Goal: Task Accomplishment & Management: Use online tool/utility

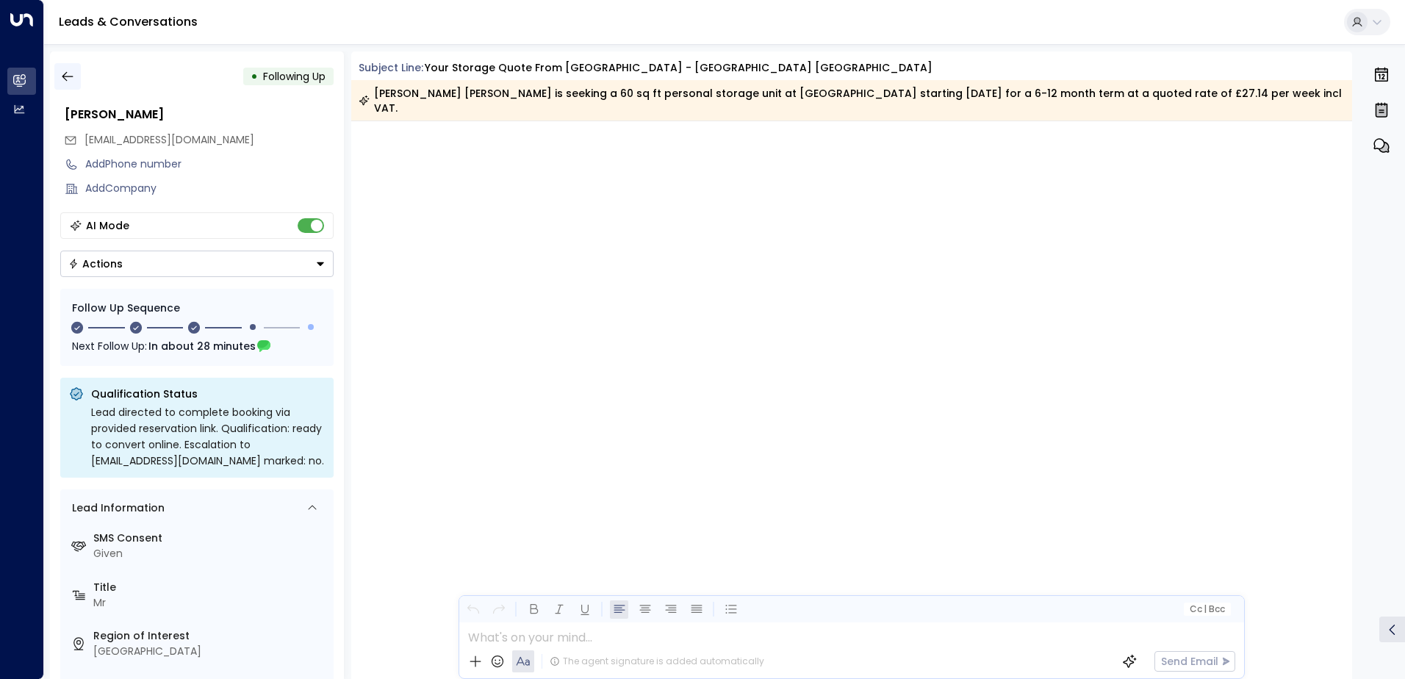
scroll to position [1775, 0]
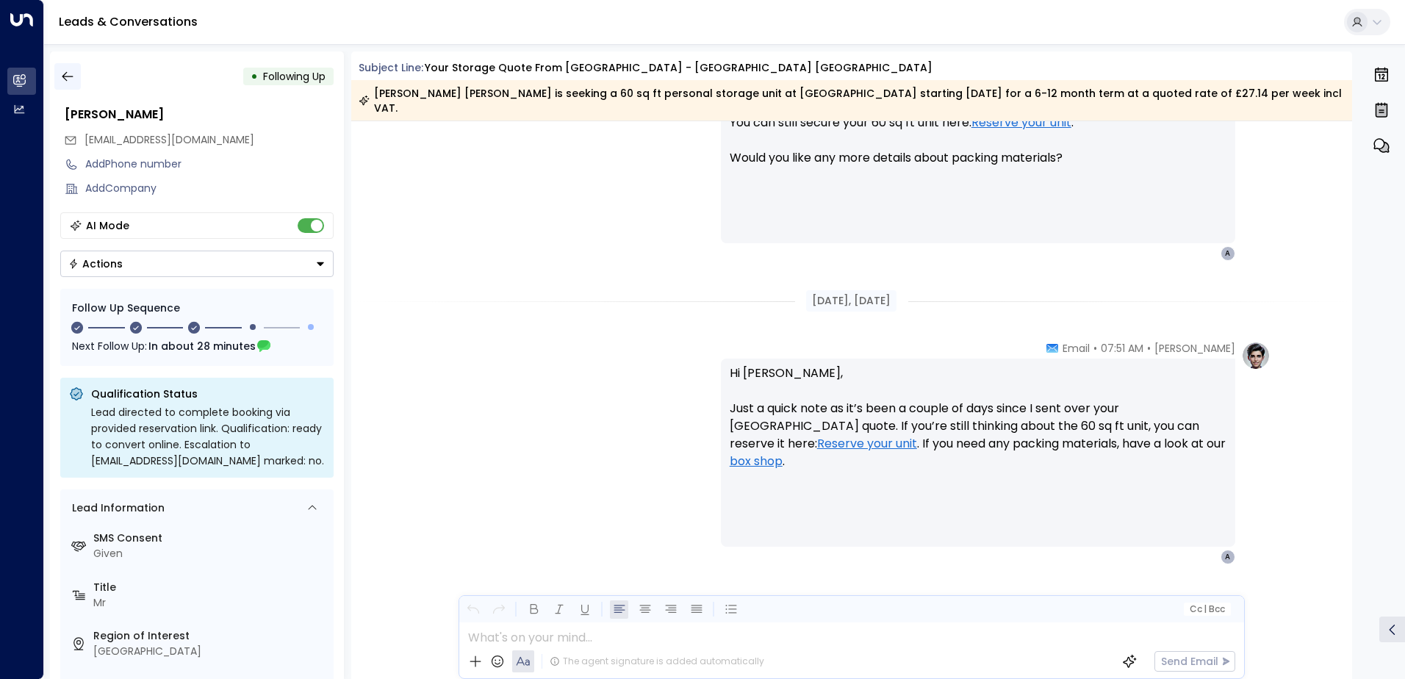
click at [64, 75] on icon "button" at bounding box center [67, 77] width 11 height 10
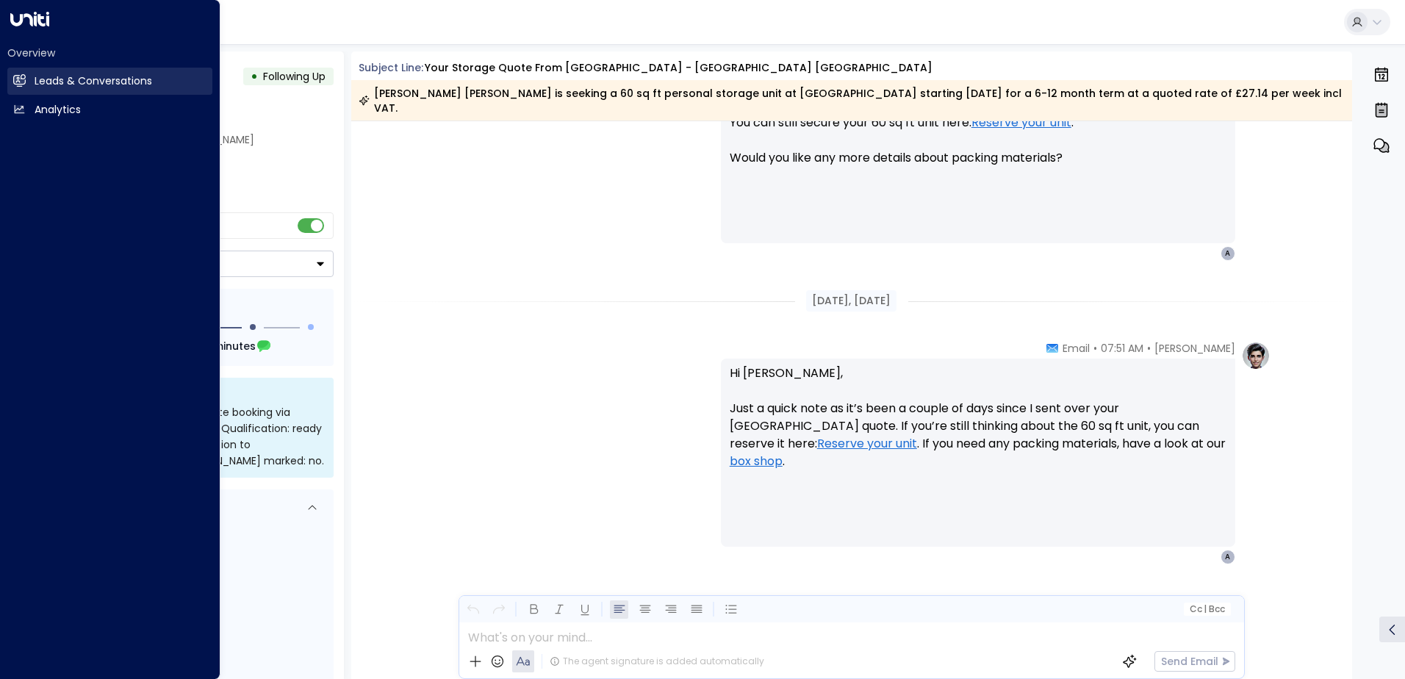
click at [16, 84] on icon at bounding box center [19, 80] width 12 height 10
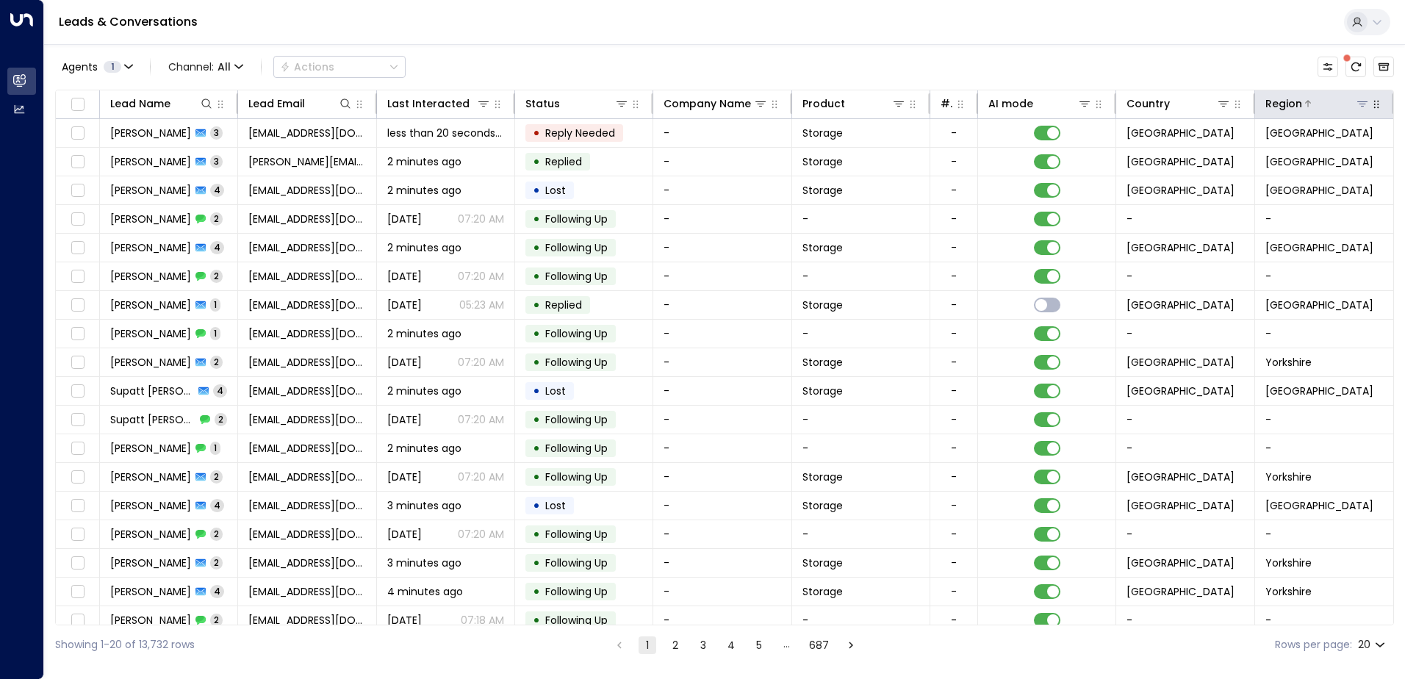
drag, startPoint x: 197, startPoint y: 111, endPoint x: 1358, endPoint y: 104, distance: 1161.6
click at [1358, 104] on icon at bounding box center [1362, 103] width 10 height 5
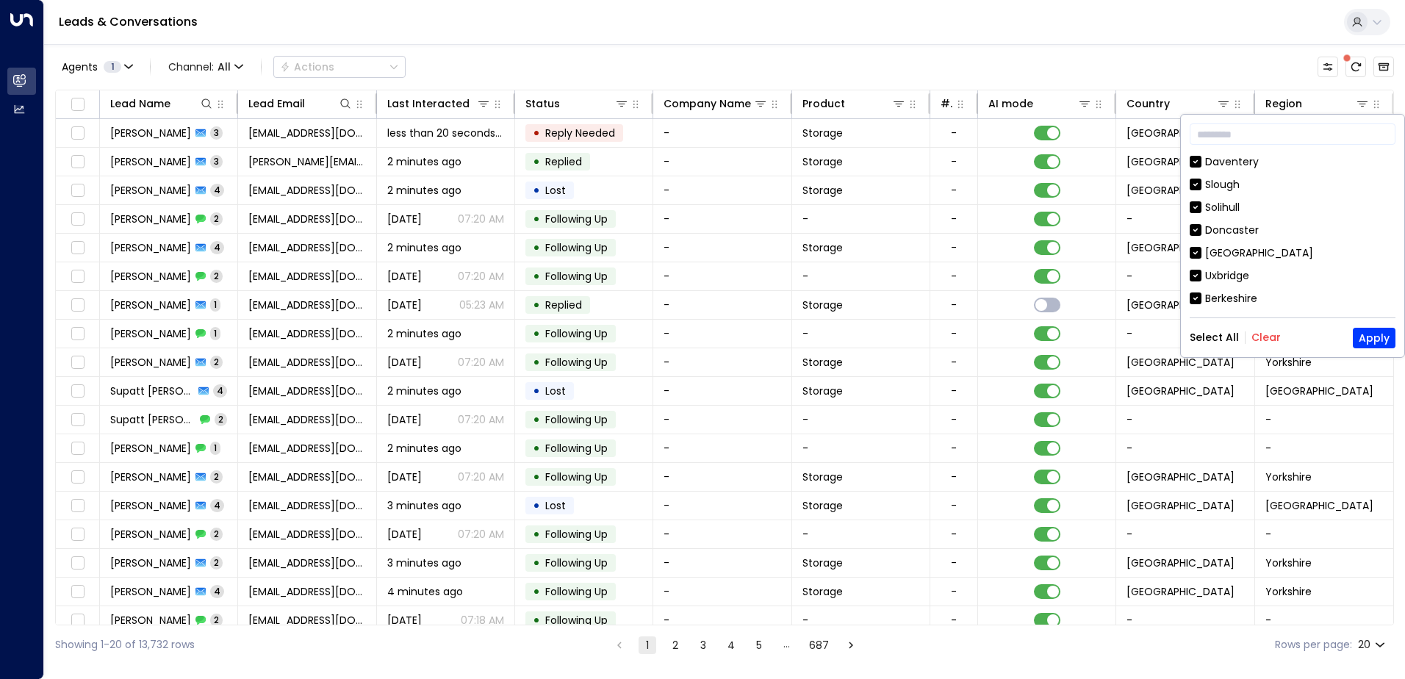
click at [1270, 334] on button "Clear" at bounding box center [1265, 337] width 29 height 12
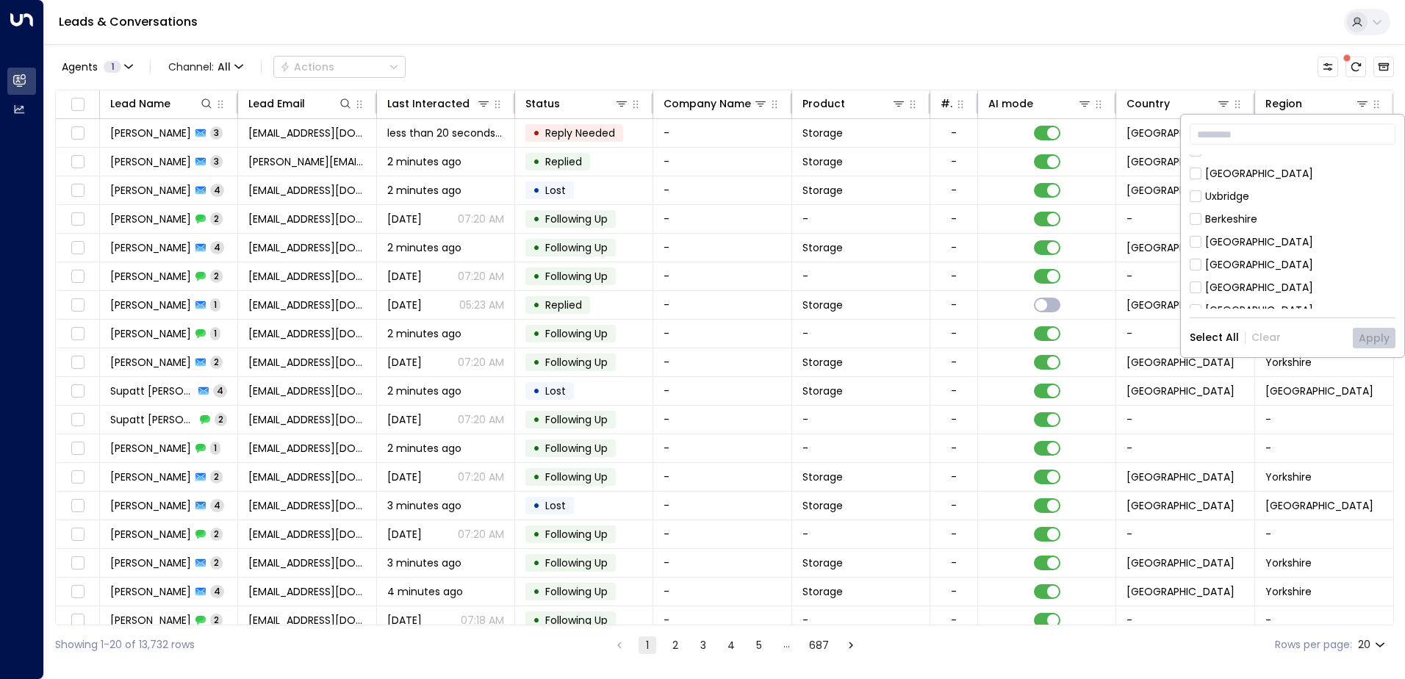
scroll to position [79, 0]
click at [1234, 263] on div "[GEOGRAPHIC_DATA]" at bounding box center [1259, 265] width 108 height 15
click at [1361, 334] on button "Apply" at bounding box center [1374, 338] width 43 height 21
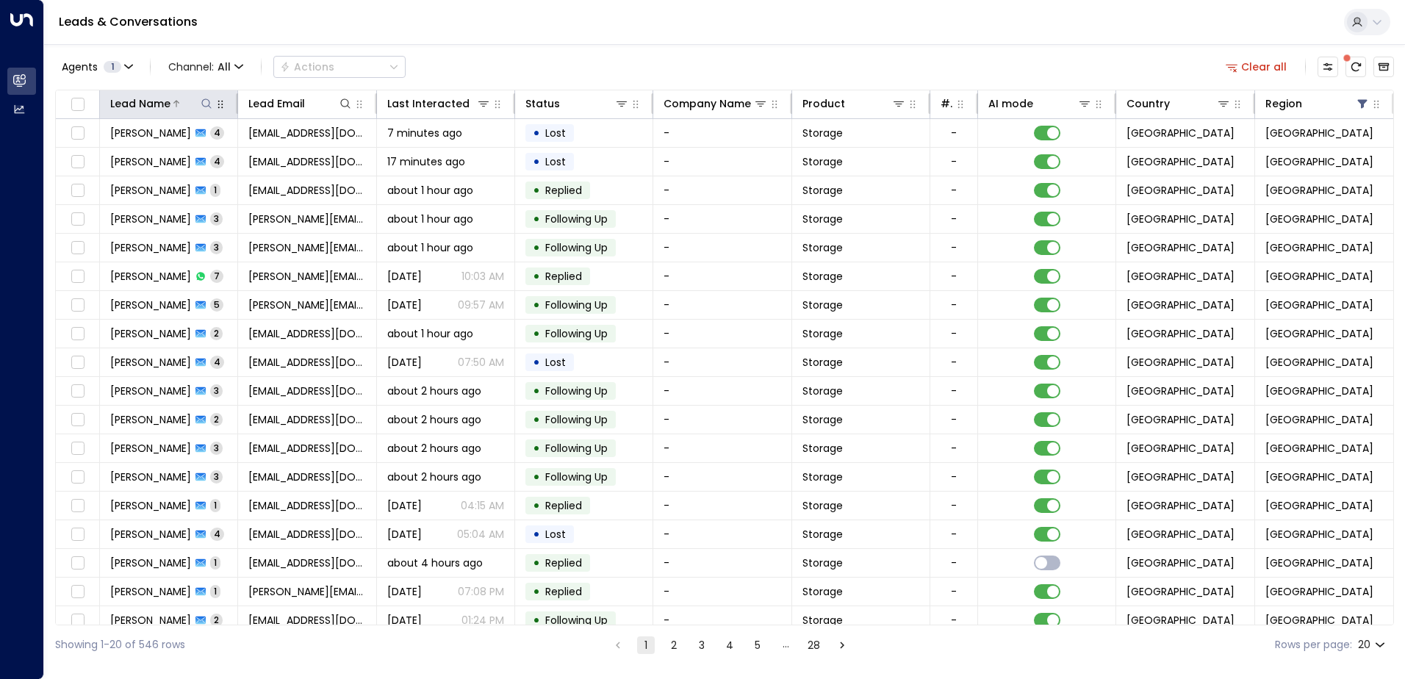
click at [209, 104] on icon at bounding box center [207, 103] width 10 height 10
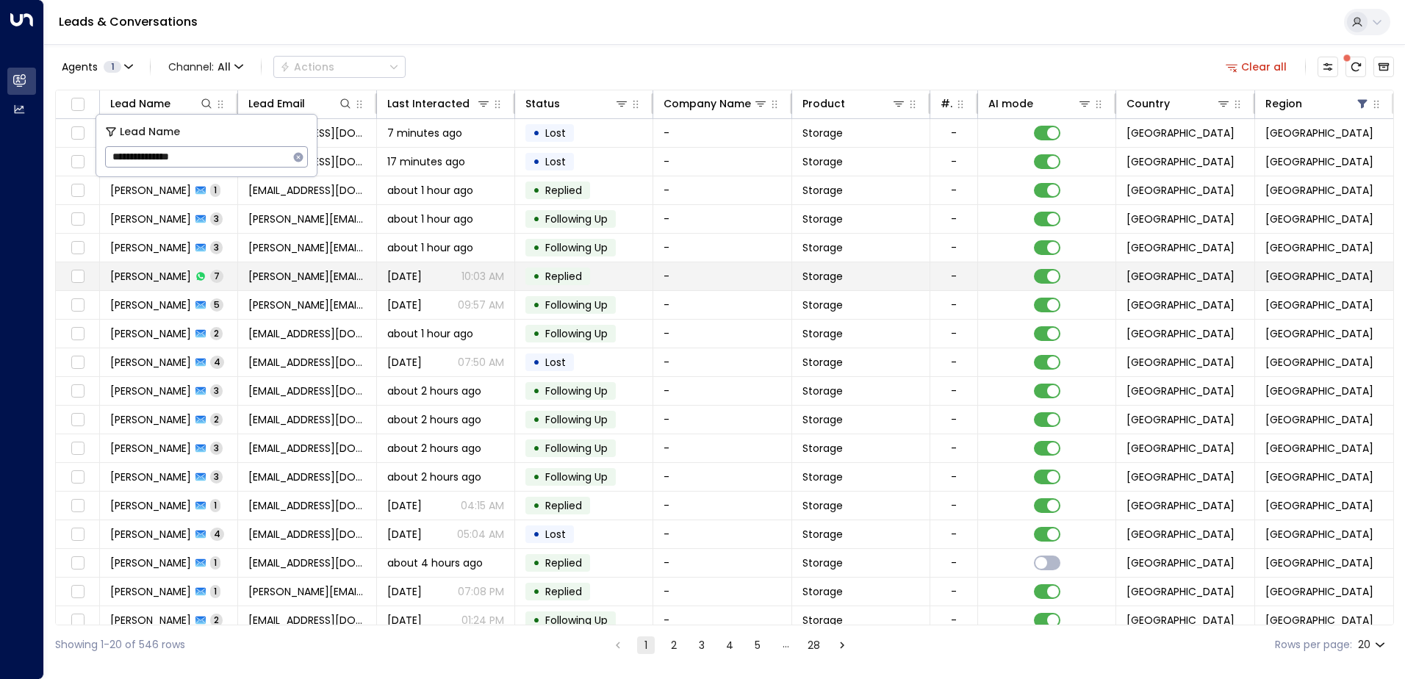
type input "**********"
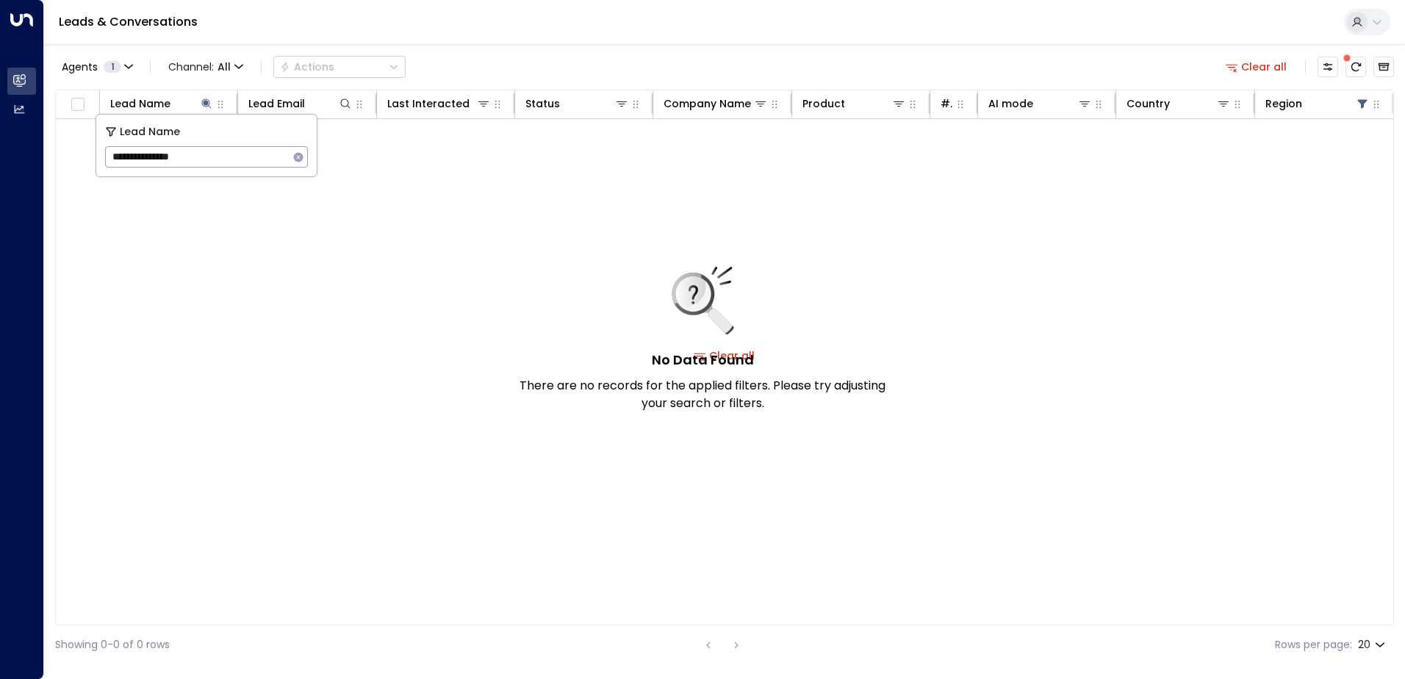
click at [466, 272] on div "No Data Found There are no records for the applied filters. Please try adjustin…" at bounding box center [724, 355] width 1337 height 473
click at [196, 106] on div at bounding box center [191, 103] width 43 height 15
click at [204, 103] on icon at bounding box center [207, 104] width 12 height 12
drag, startPoint x: 198, startPoint y: 162, endPoint x: 115, endPoint y: 156, distance: 83.2
click at [115, 156] on input "**********" at bounding box center [197, 156] width 184 height 27
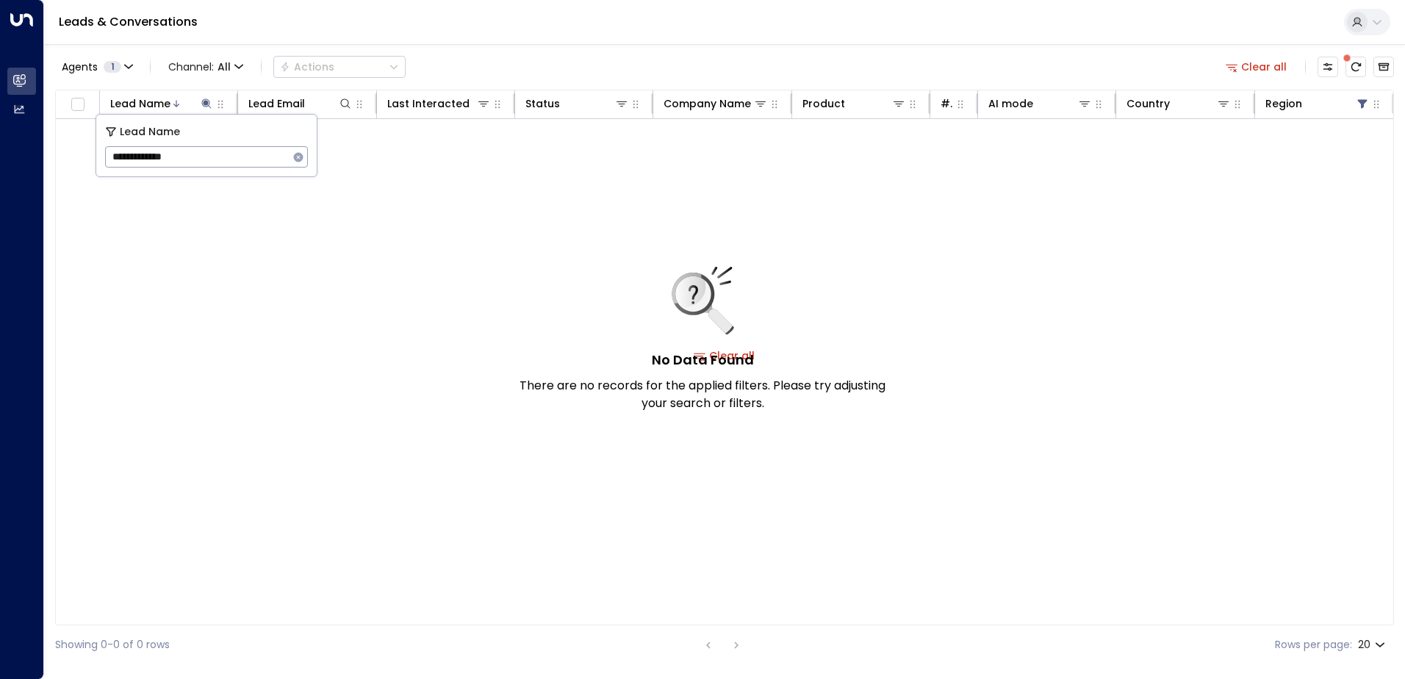
type input "**********"
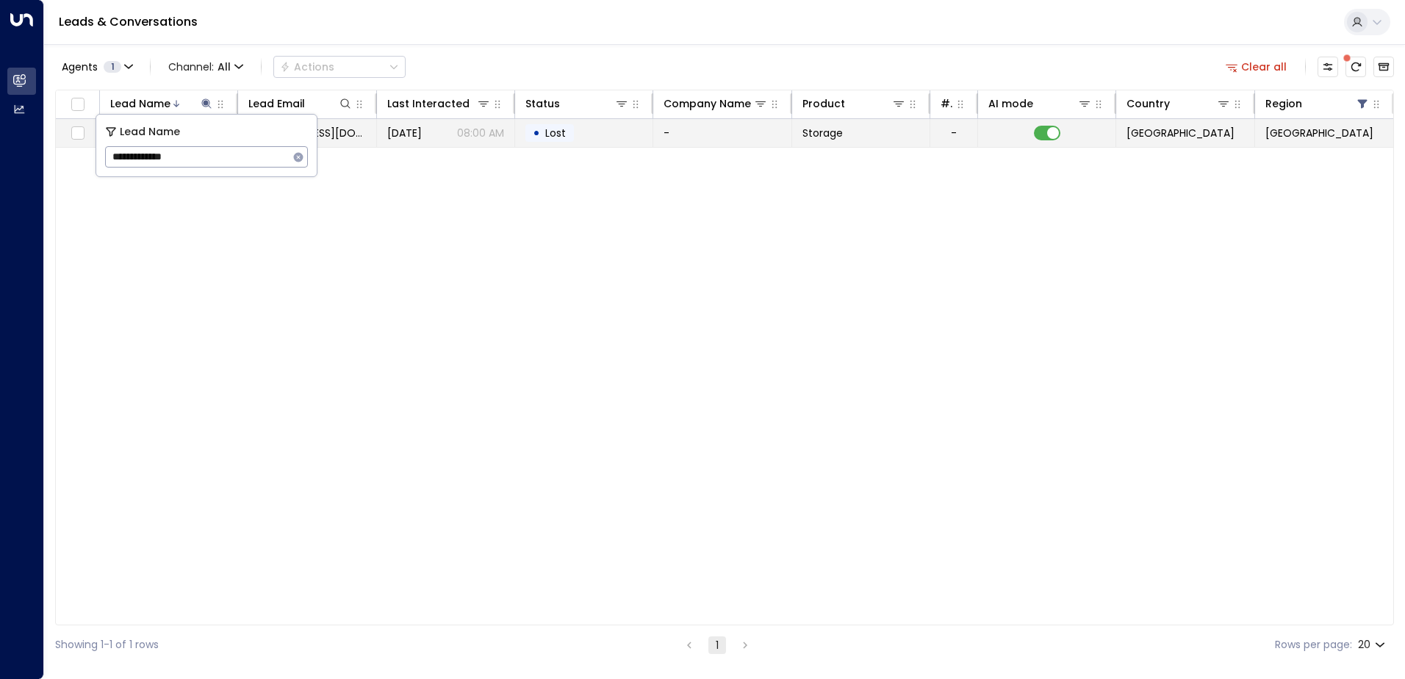
click at [627, 129] on td "• Lost" at bounding box center [584, 133] width 138 height 28
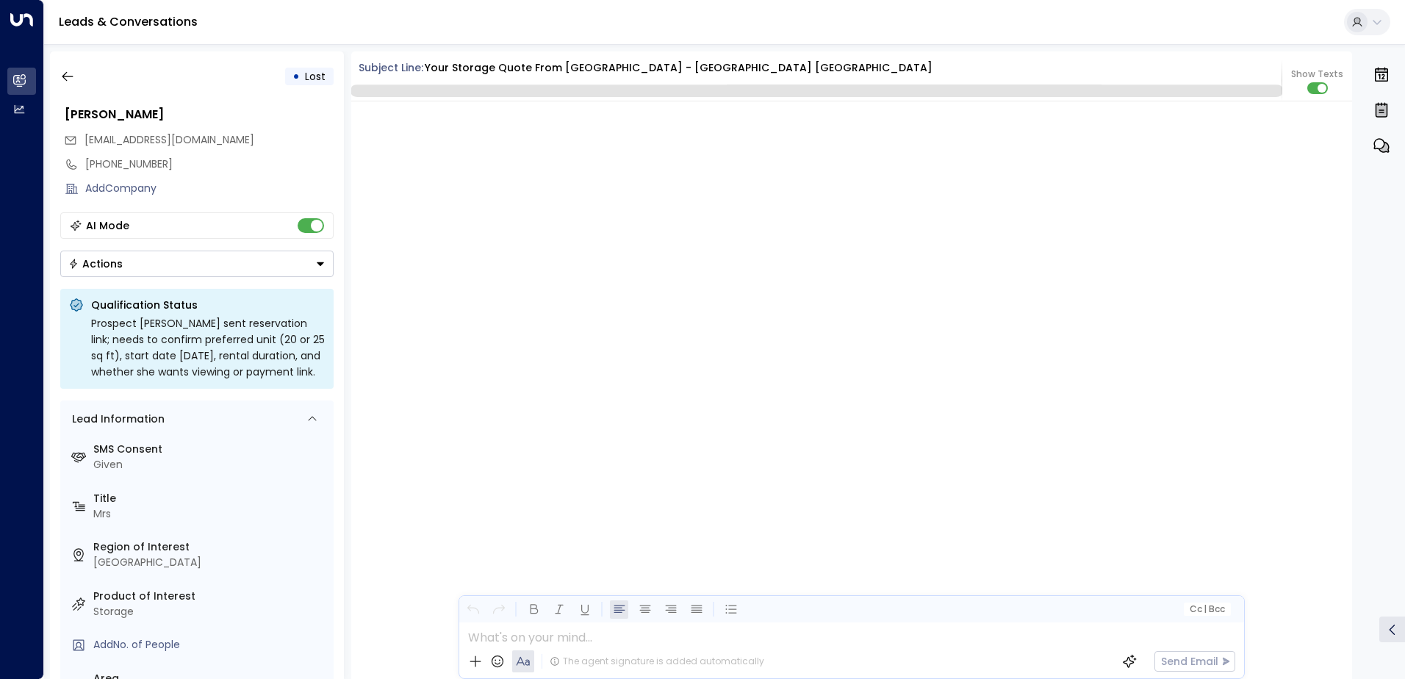
scroll to position [2092, 0]
